Goal: Understand process/instructions: Learn how to perform a task or action

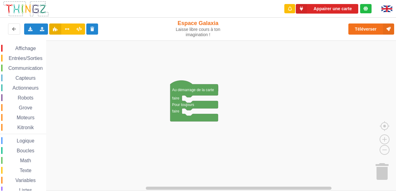
click at [192, 63] on div "Affichage Entrées/Sorties Communication Capteurs Actionneurs Robots Grove Moteu…" at bounding box center [200, 116] width 400 height 150
click at [129, 60] on rect "Espace de travail de Blocky" at bounding box center [200, 116] width 400 height 150
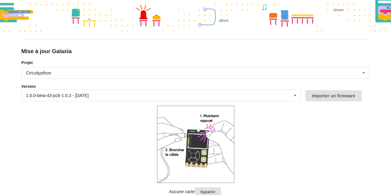
scroll to position [48, 0]
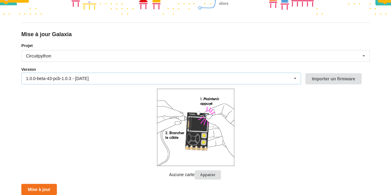
click at [93, 75] on div "1.0.0-beta-43-pcb-1.0.3 - 15/09/2025 1.0.0-beta-43-pcb-1.0.3 - 15/09/2025 1.0.0…" at bounding box center [161, 79] width 280 height 12
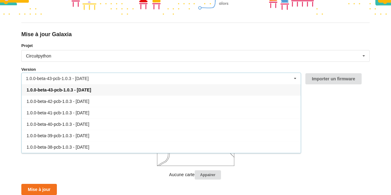
click at [76, 46] on label "Projet" at bounding box center [195, 46] width 349 height 6
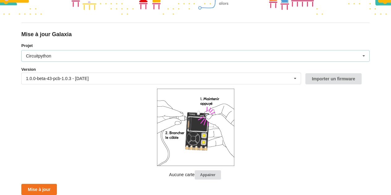
click at [68, 56] on div "Circuitpython Micropython Circuitpython" at bounding box center [195, 56] width 349 height 12
click at [67, 108] on form "Projet Circuitpython Micropython Circuitpython Version 1.0.0-beta-43-pcb-1.0.3 …" at bounding box center [195, 119] width 349 height 153
click at [76, 57] on div "Circuitpython Micropython Circuitpython" at bounding box center [195, 56] width 349 height 12
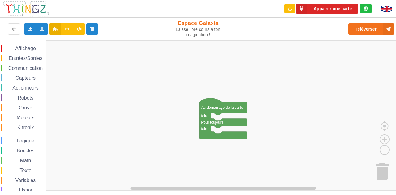
click at [174, 108] on div "Affichage Entrées/Sorties Communication Capteurs Actionneurs Robots Grove Moteu…" at bounding box center [200, 116] width 400 height 150
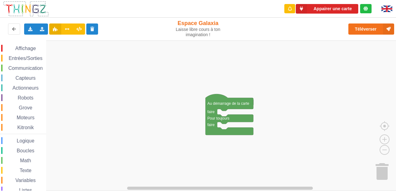
click at [268, 112] on div "Affichage Entrées/Sorties Communication Capteurs Actionneurs Robots Grove Moteu…" at bounding box center [200, 116] width 400 height 150
